Goal: Navigation & Orientation: Find specific page/section

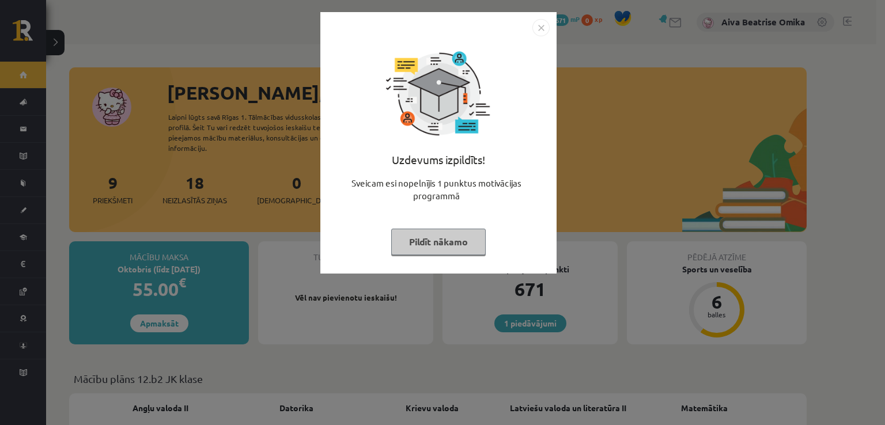
click at [422, 220] on div "Uzdevums izpildīts! Sveicam esi nopelnījis 1 punktus motivācijas programmā Pild…" at bounding box center [438, 151] width 223 height 231
click at [422, 229] on div "Uzdevums izpildīts! Sveicam esi nopelnījis 1 punktus motivācijas programmā Pild…" at bounding box center [438, 151] width 223 height 231
click at [404, 240] on button "Pildīt nākamo" at bounding box center [438, 242] width 95 height 27
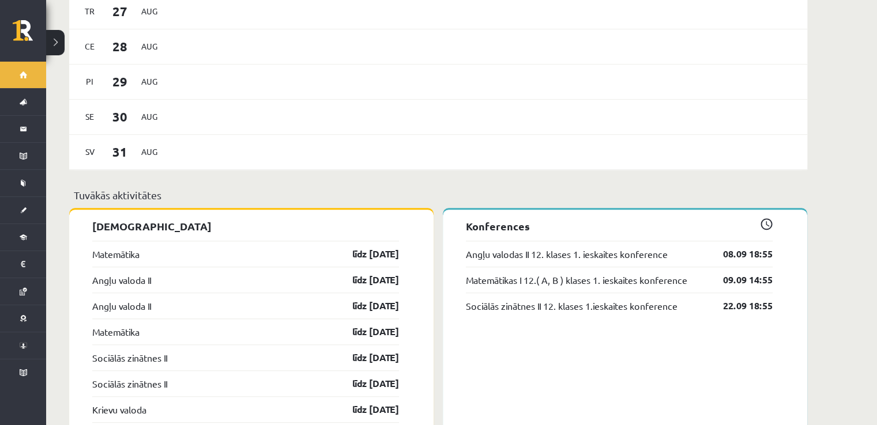
scroll to position [865, 0]
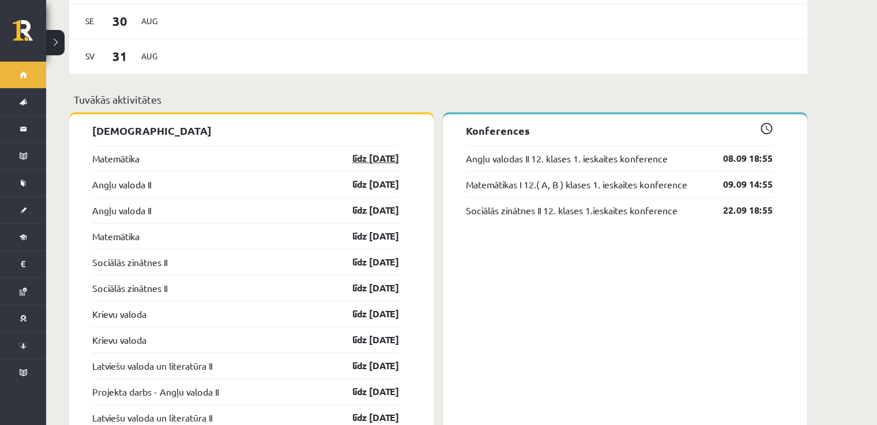
click at [370, 152] on link "līdz [DATE]" at bounding box center [365, 159] width 67 height 14
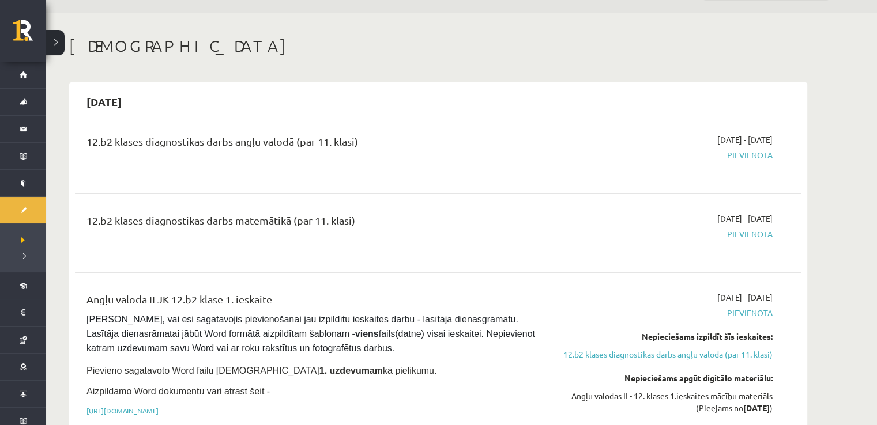
scroll to position [58, 0]
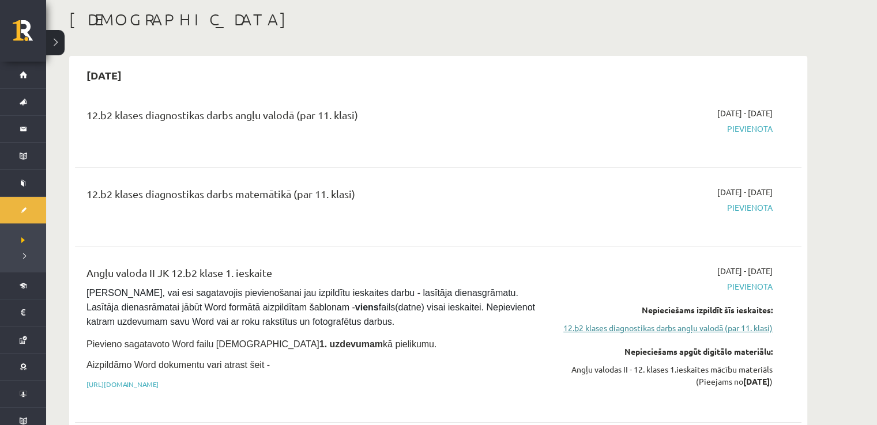
click at [714, 326] on link "12.b2 klases diagnostikas darbs angļu valodā (par 11. klasi)" at bounding box center [663, 328] width 217 height 12
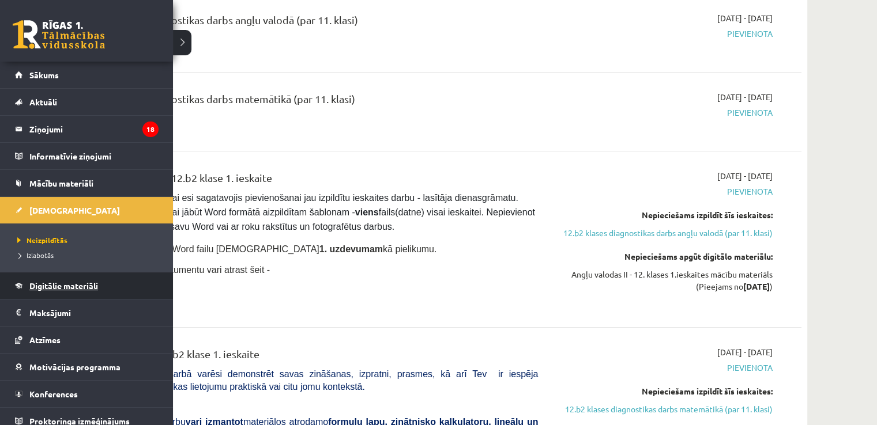
click at [50, 288] on span "Digitālie materiāli" at bounding box center [63, 286] width 69 height 10
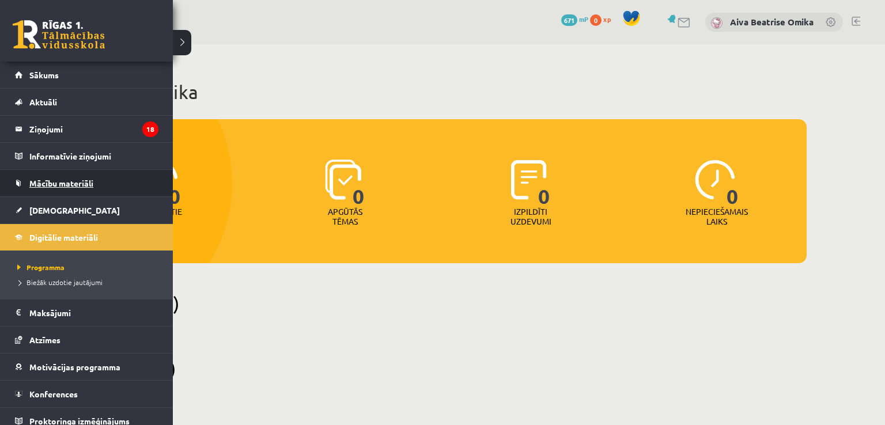
click at [62, 189] on link "Mācību materiāli" at bounding box center [87, 183] width 144 height 27
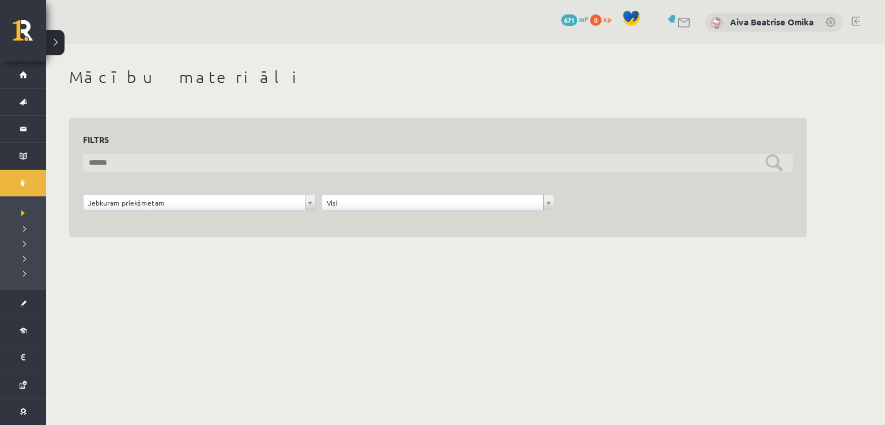
click at [180, 166] on input "text" at bounding box center [438, 163] width 710 height 18
click at [332, 159] on input "text" at bounding box center [438, 163] width 710 height 18
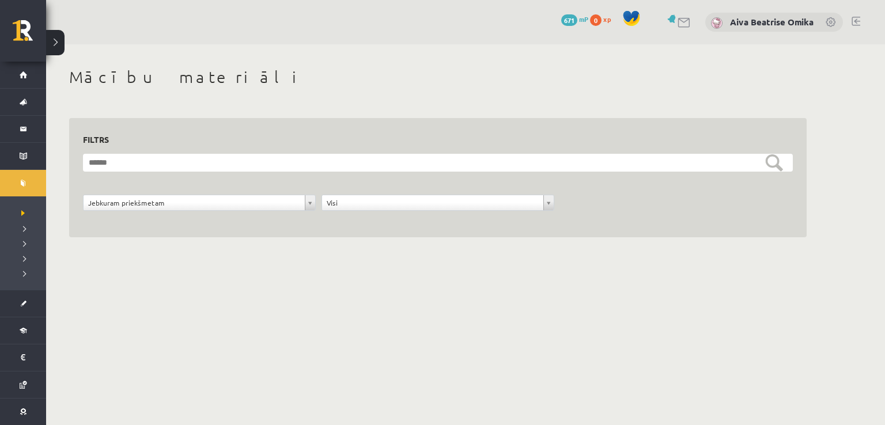
click at [280, 215] on div "**********" at bounding box center [199, 206] width 239 height 22
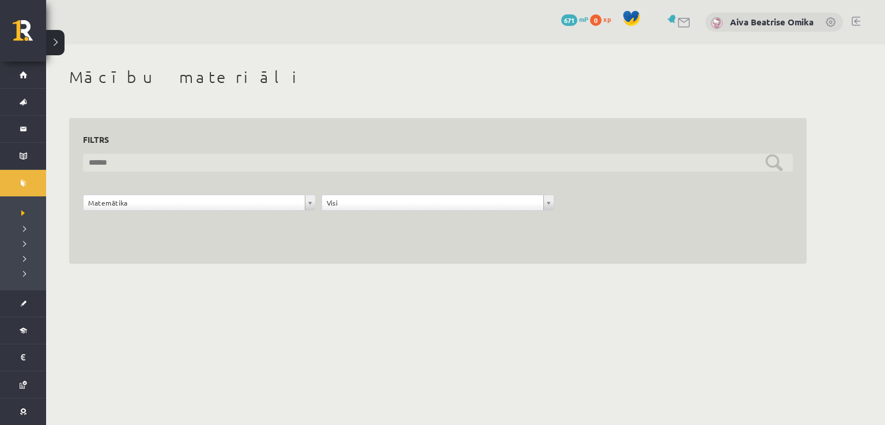
click at [166, 160] on input "text" at bounding box center [438, 163] width 710 height 18
click at [258, 158] on input "text" at bounding box center [438, 163] width 710 height 18
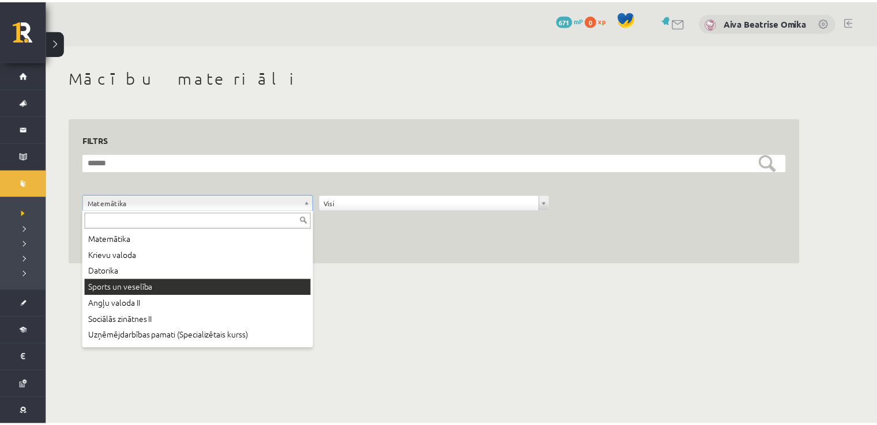
scroll to position [46, 0]
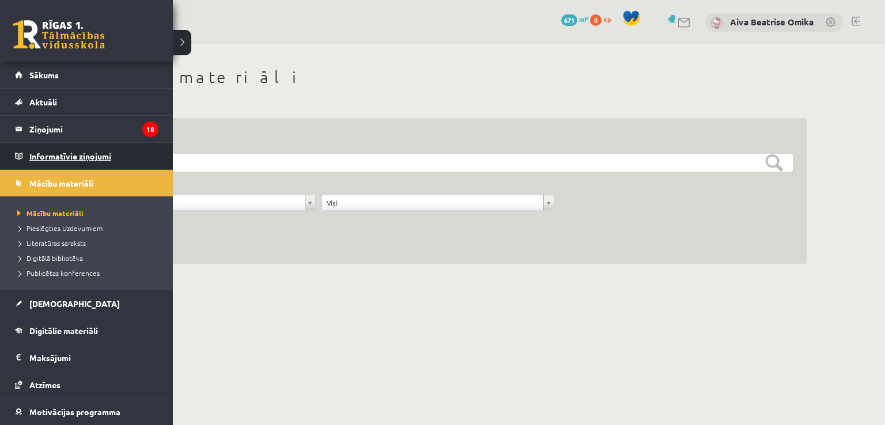
click at [58, 151] on legend "Informatīvie ziņojumi 0" at bounding box center [93, 156] width 129 height 27
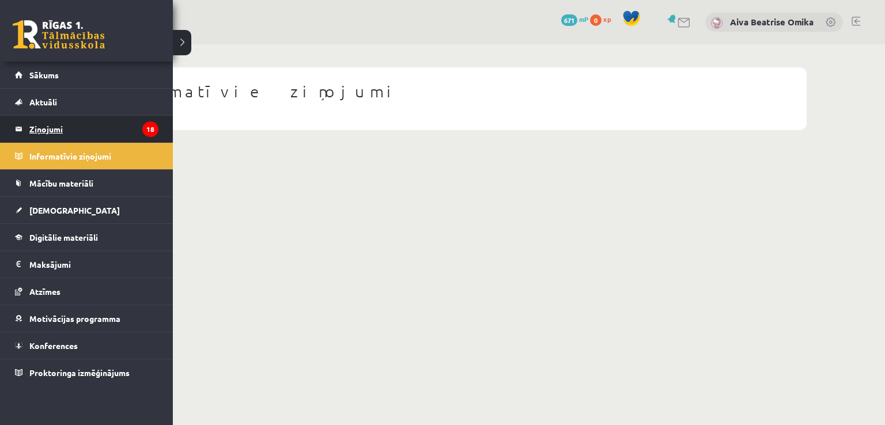
click at [63, 130] on legend "Ziņojumi 18" at bounding box center [93, 129] width 129 height 27
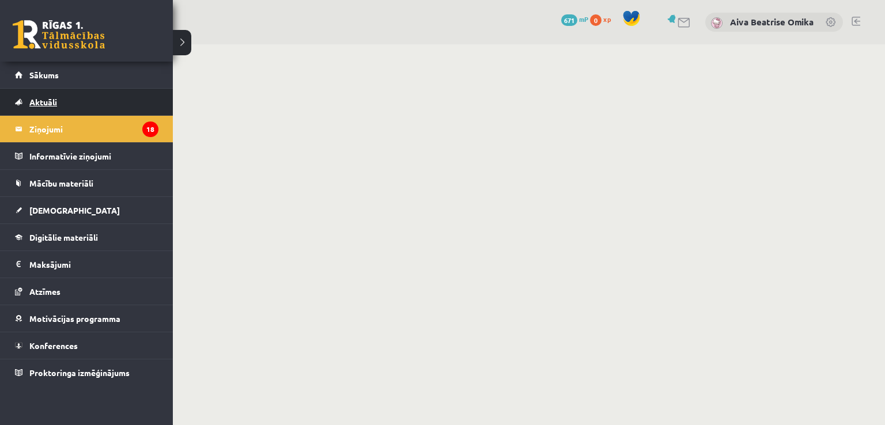
click at [35, 97] on span "Aktuāli" at bounding box center [43, 102] width 28 height 10
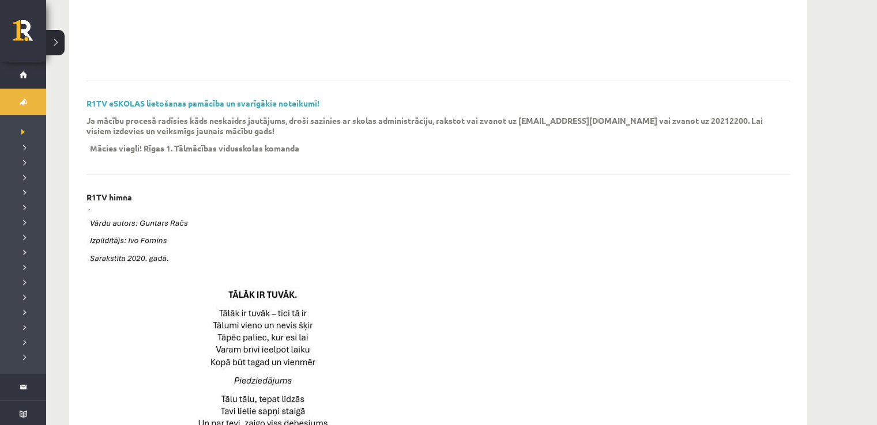
scroll to position [404, 0]
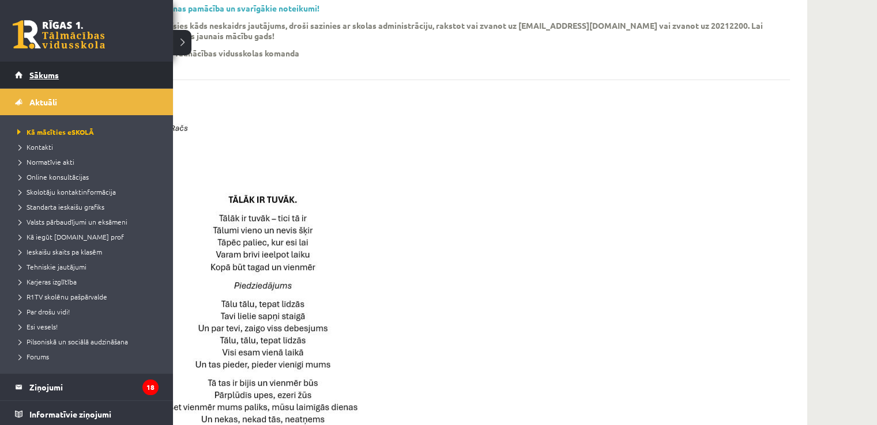
click at [48, 83] on link "Sākums" at bounding box center [87, 75] width 144 height 27
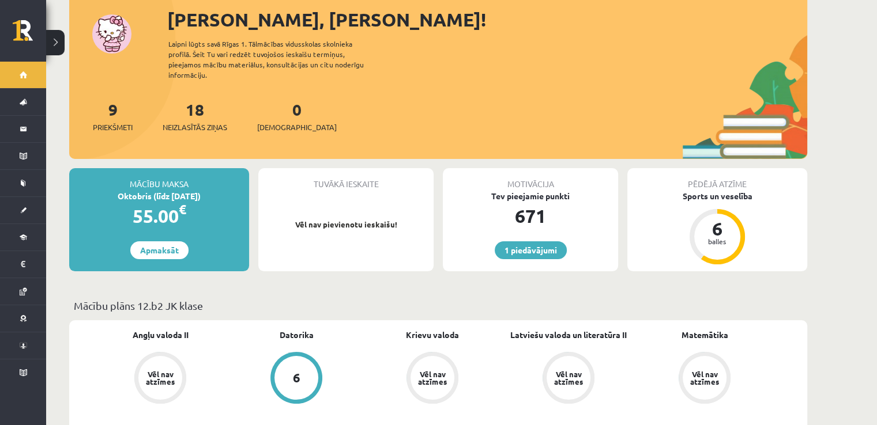
scroll to position [58, 0]
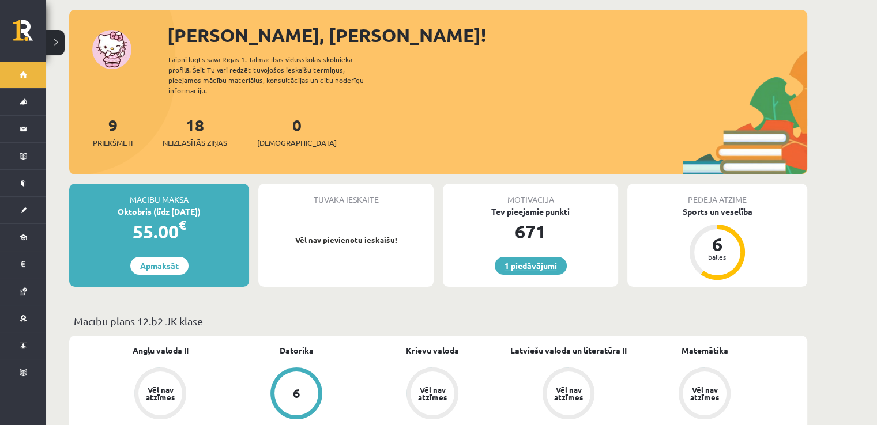
click at [535, 257] on link "1 piedāvājumi" at bounding box center [531, 266] width 72 height 18
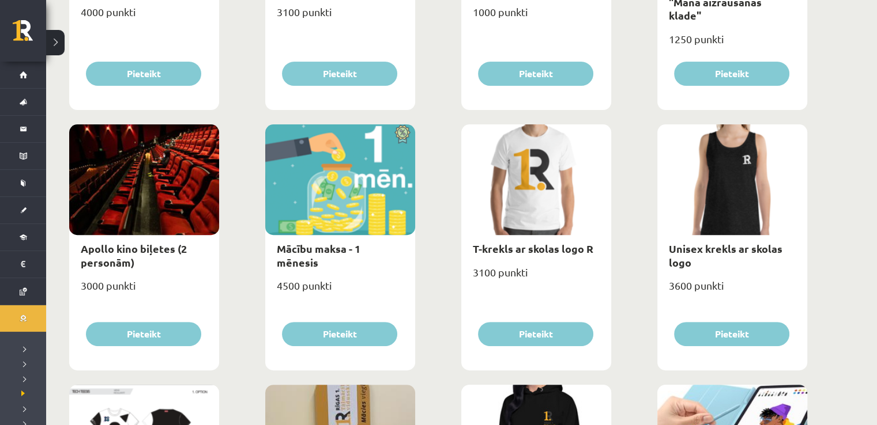
scroll to position [346, 0]
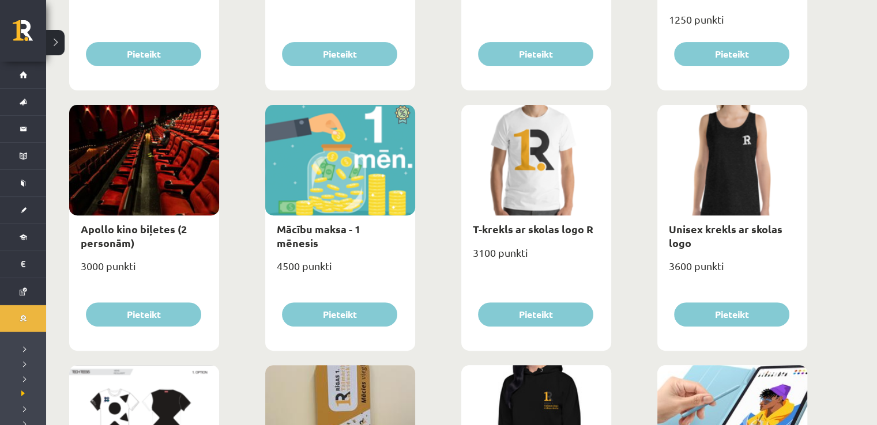
click at [340, 160] on div at bounding box center [340, 160] width 150 height 111
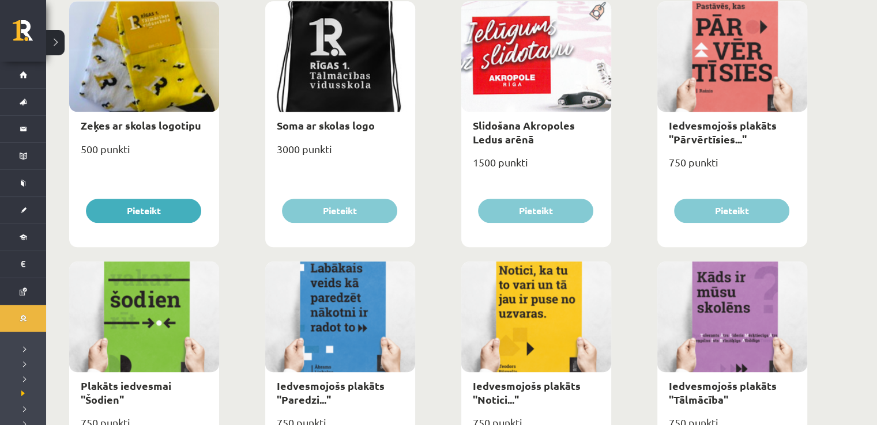
scroll to position [980, 0]
